Goal: Information Seeking & Learning: Check status

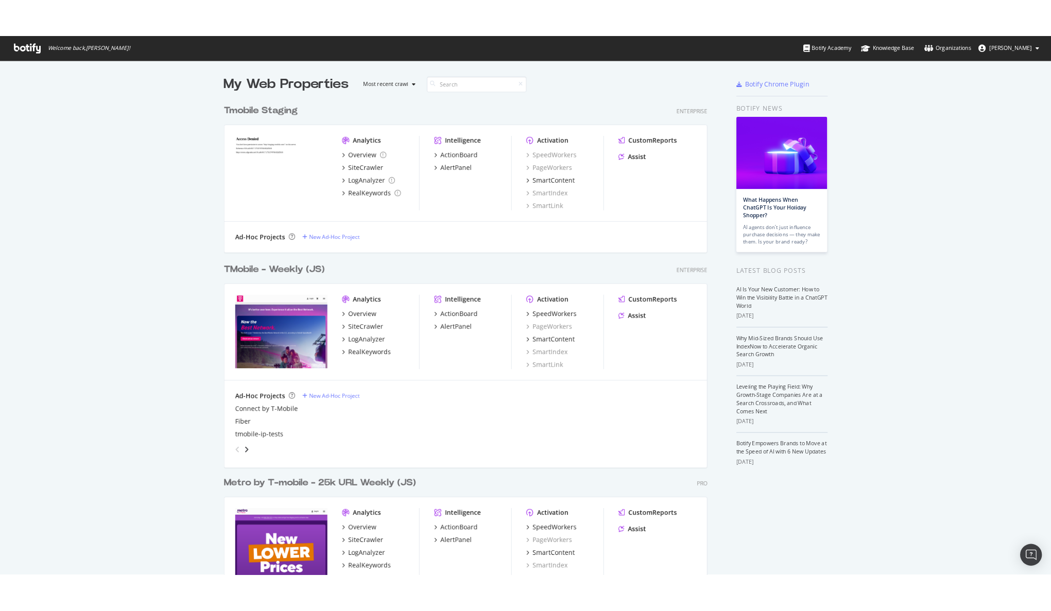
scroll to position [603, 1176]
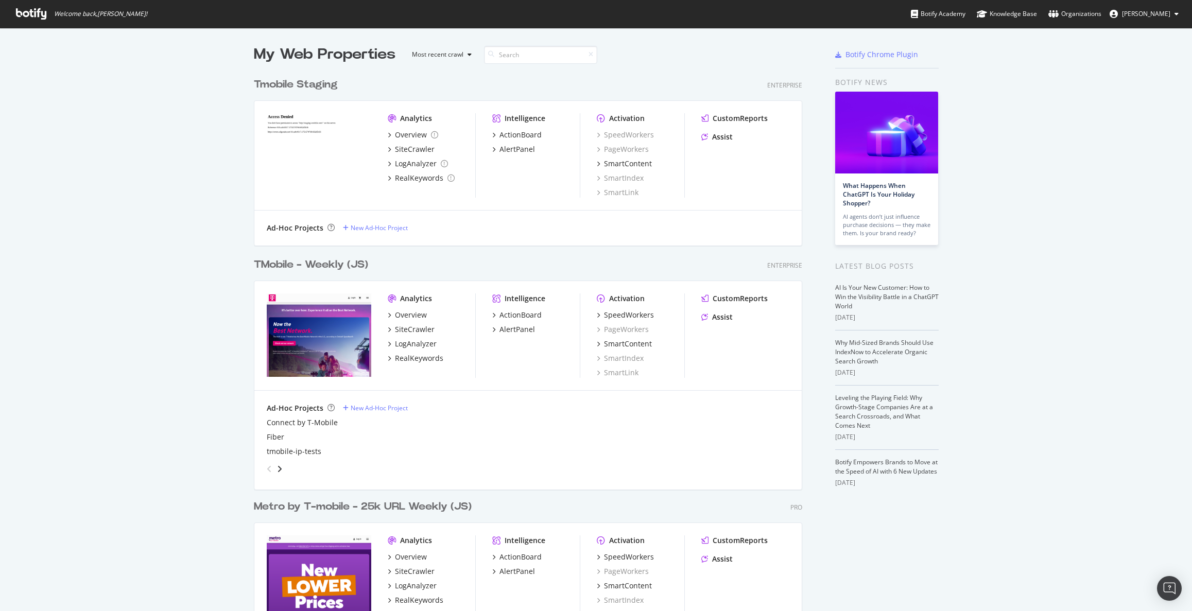
click at [318, 264] on div "TMobile - Weekly (JS)" at bounding box center [311, 264] width 114 height 15
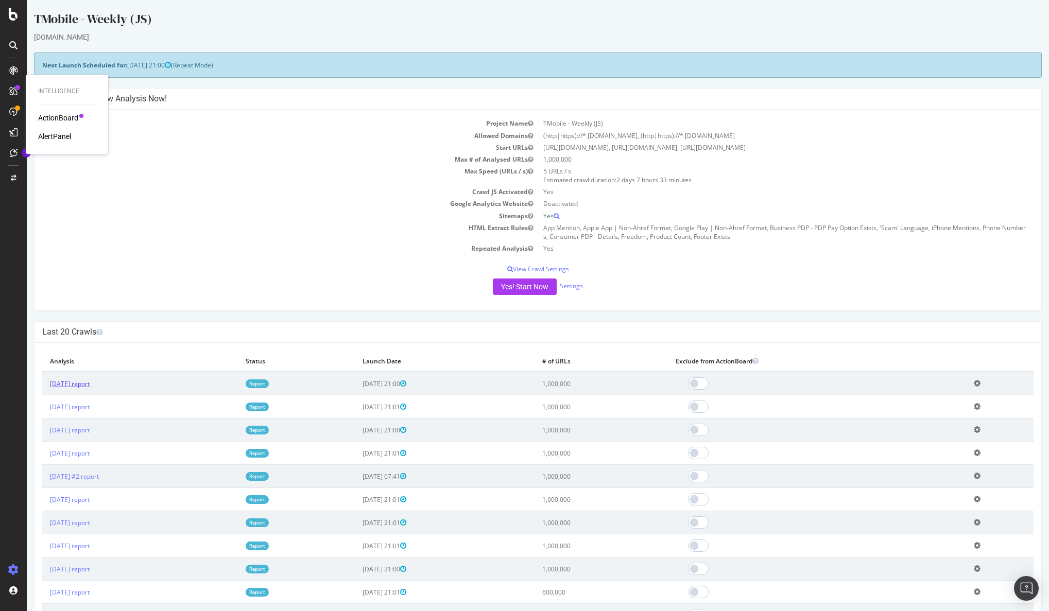
click at [85, 384] on link "[DATE] report" at bounding box center [70, 383] width 40 height 9
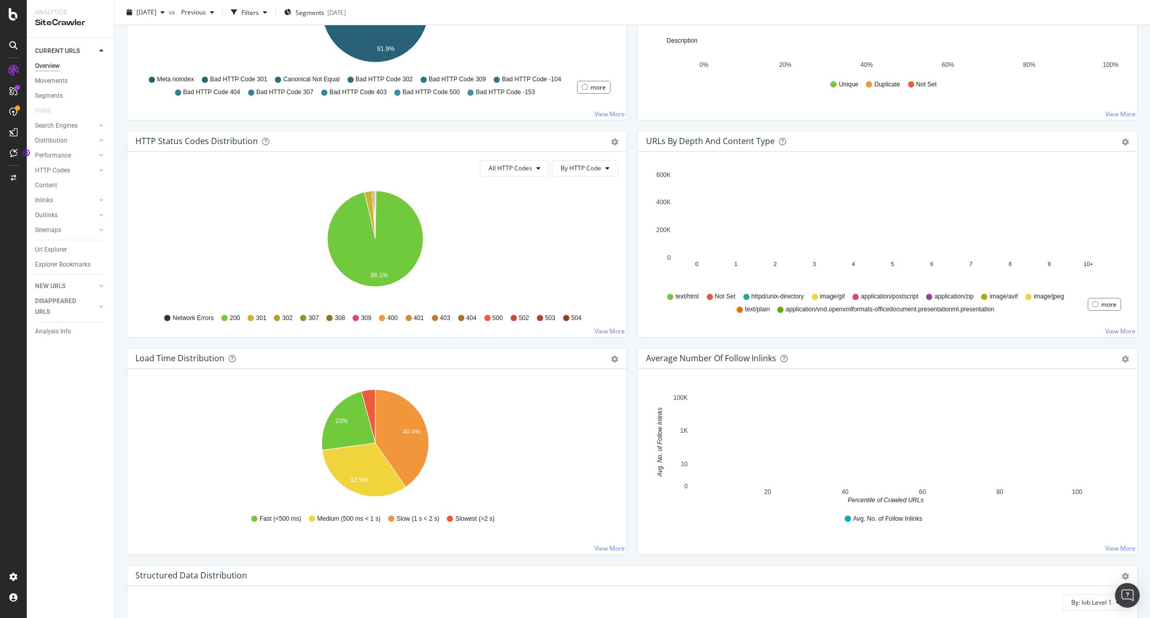
scroll to position [480, 0]
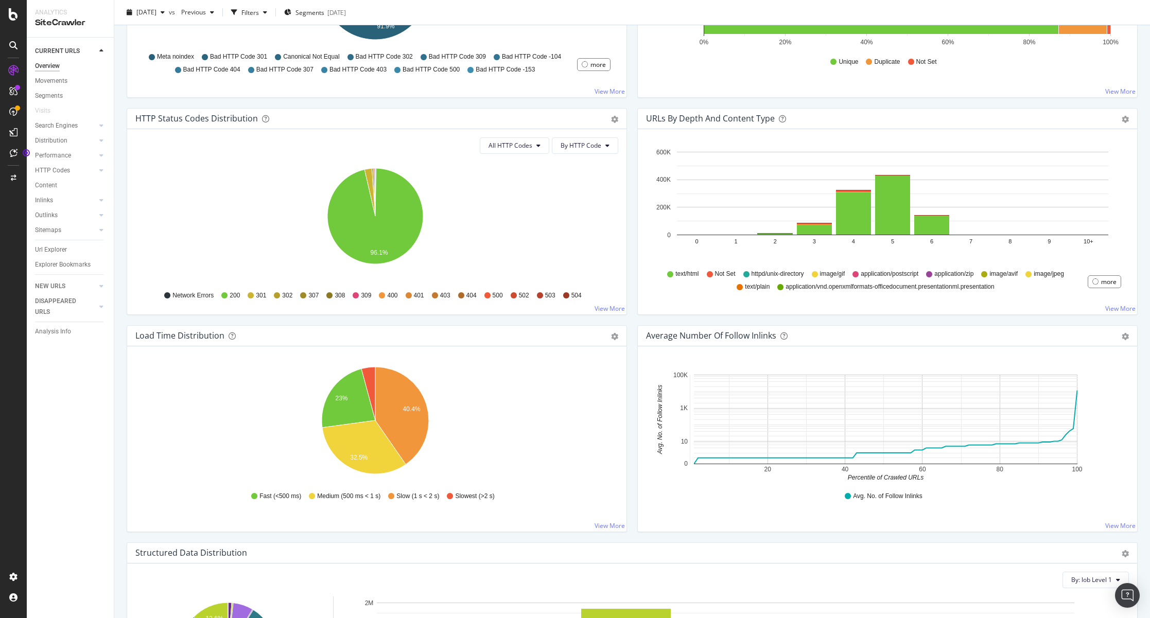
drag, startPoint x: 627, startPoint y: 313, endPoint x: 628, endPoint y: 304, distance: 9.8
click at [632, 304] on div "URLs by Depth and Content Type Bar (by Value) Bar (by Percentage) Table Export …" at bounding box center [887, 216] width 511 height 217
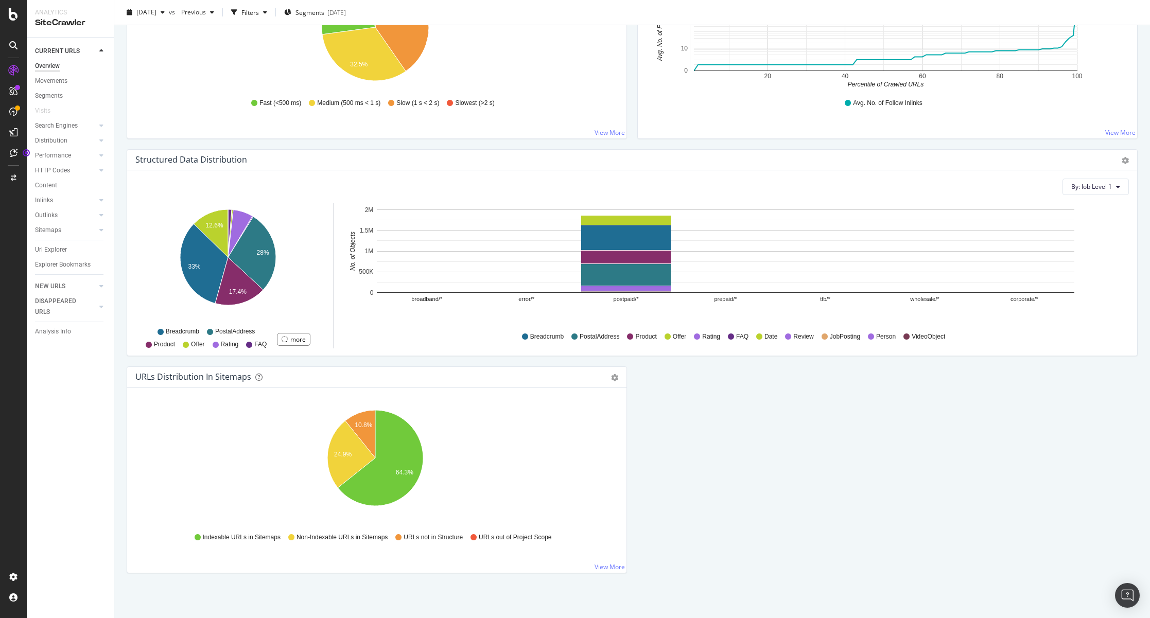
scroll to position [875, 0]
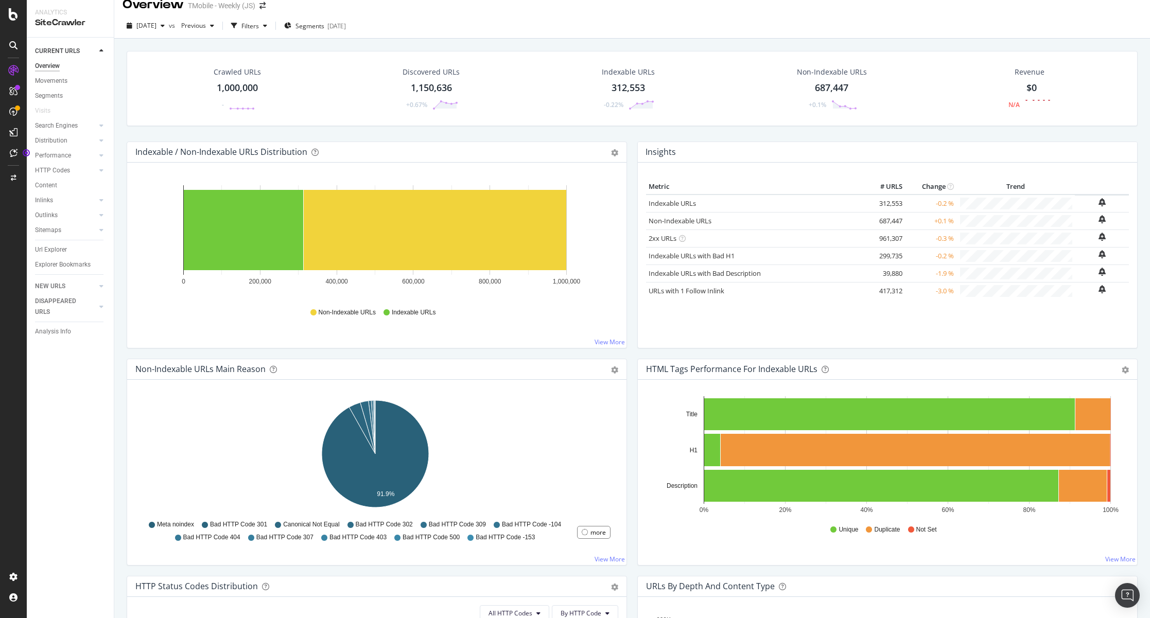
scroll to position [0, 0]
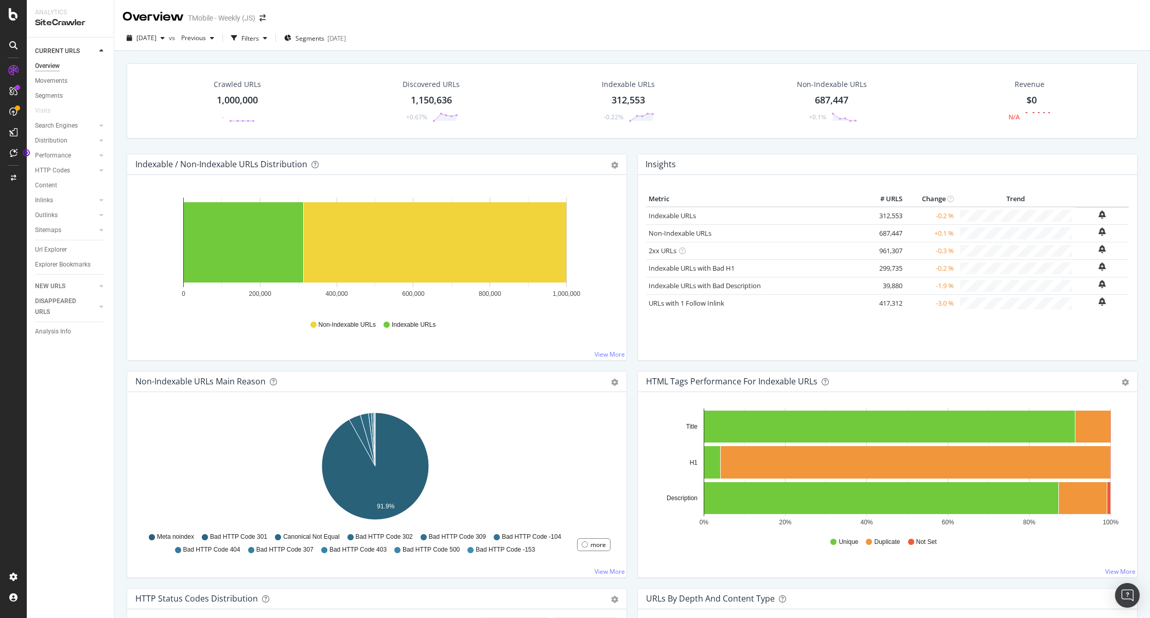
click at [627, 193] on div "Indexable / Non-Indexable URLs Distribution Bar Bar (by Percentage) Table Expor…" at bounding box center [376, 262] width 511 height 217
